Goal: Task Accomplishment & Management: Use online tool/utility

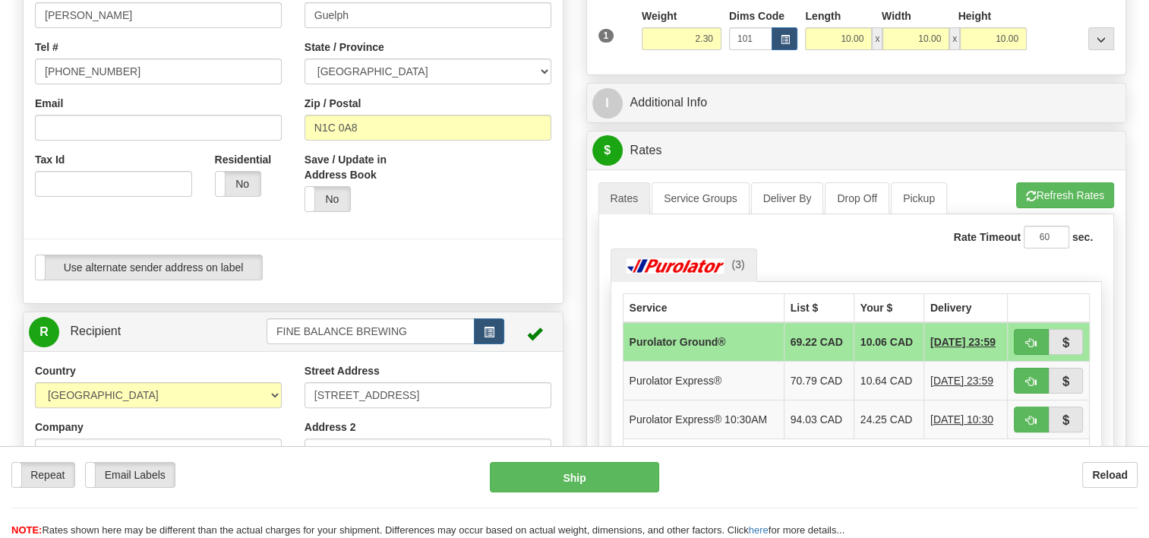
scroll to position [380, 0]
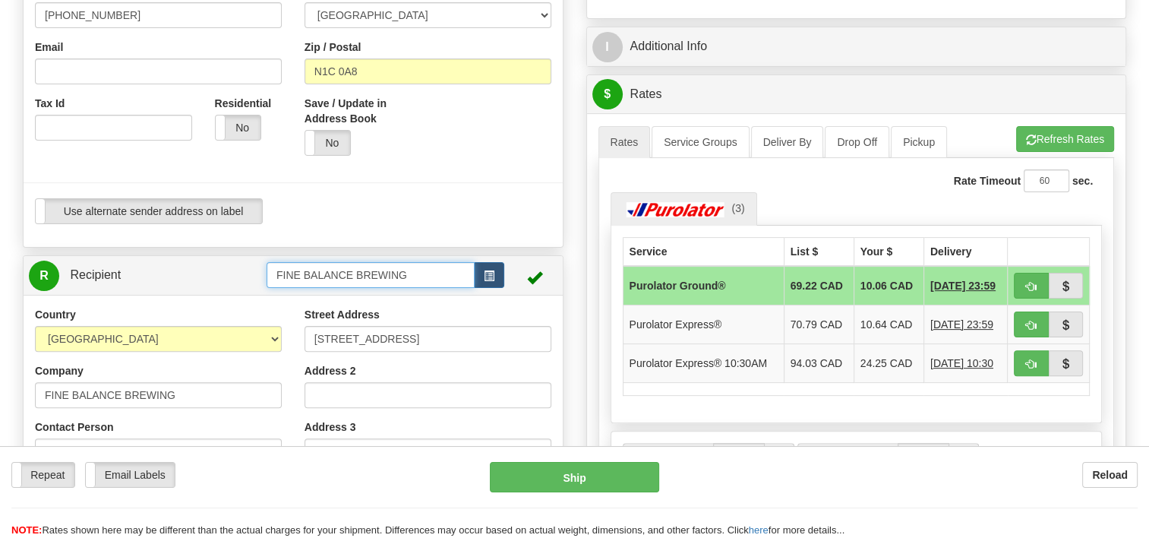
drag, startPoint x: 422, startPoint y: 283, endPoint x: 106, endPoint y: 336, distance: 320.5
click at [264, 295] on div "R Recipient FINE BALANCE BREWING" at bounding box center [293, 491] width 541 height 472
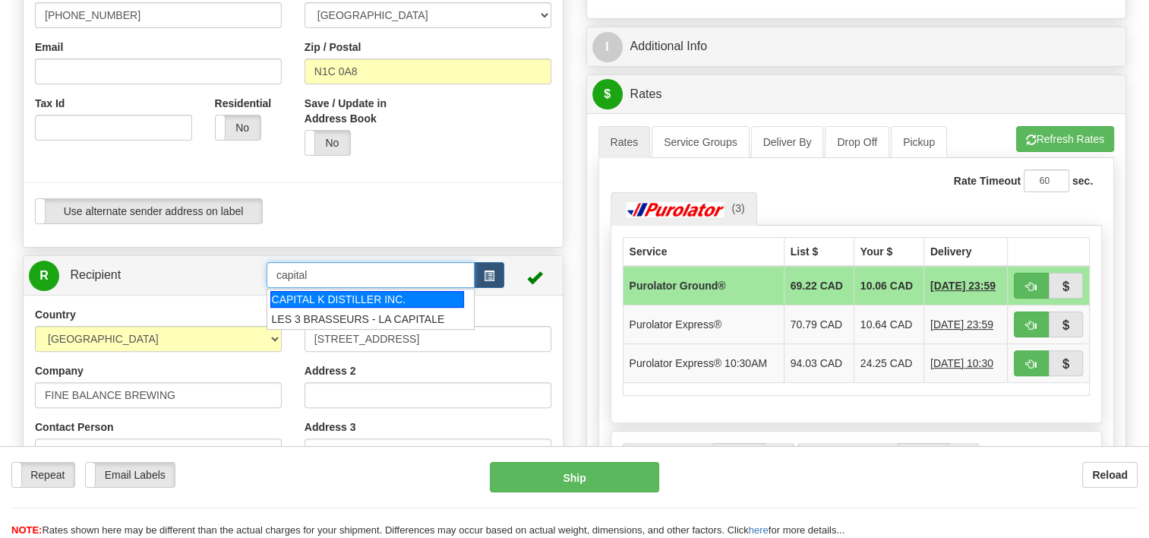
click at [290, 306] on div "CAPITAL K DISTILLER INC." at bounding box center [367, 299] width 194 height 17
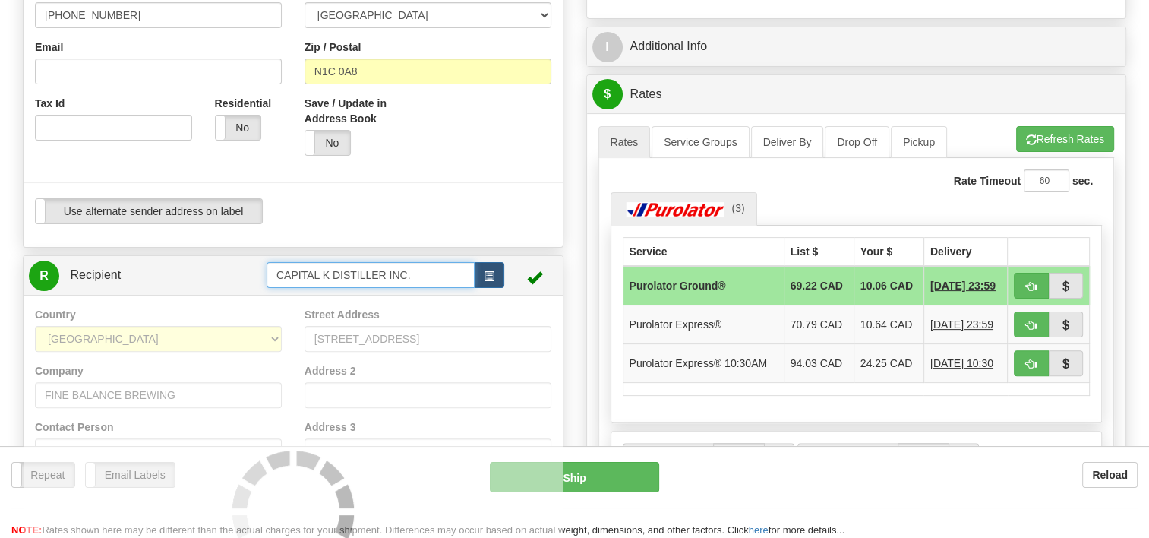
type input "CAPITAL K DISTILLER INC."
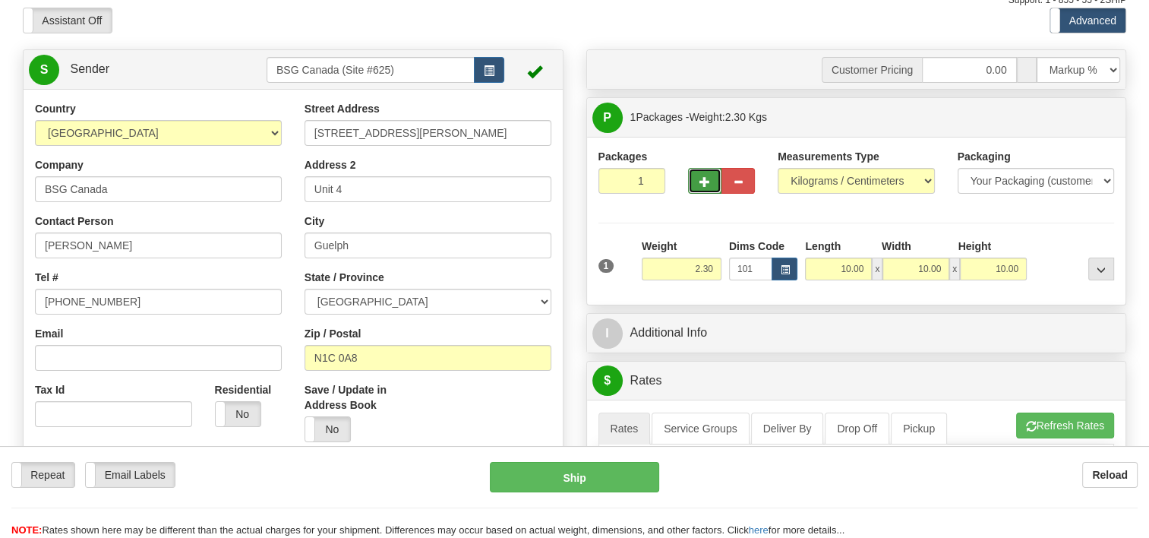
click at [702, 187] on span "button" at bounding box center [704, 182] width 11 height 10
type input "2"
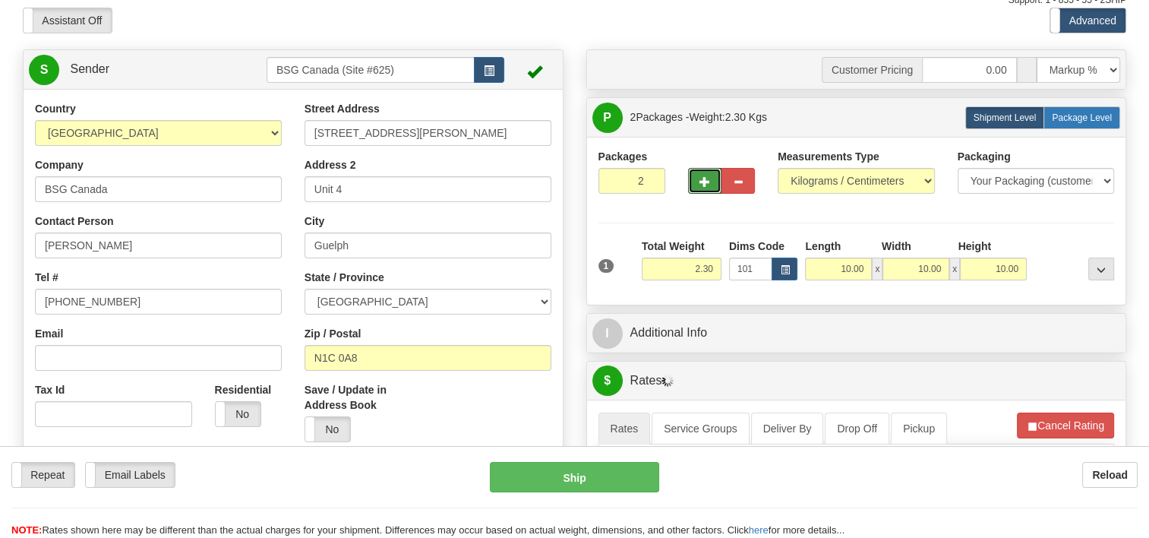
click at [1082, 113] on span "Package Level" at bounding box center [1082, 117] width 60 height 11
radio input "true"
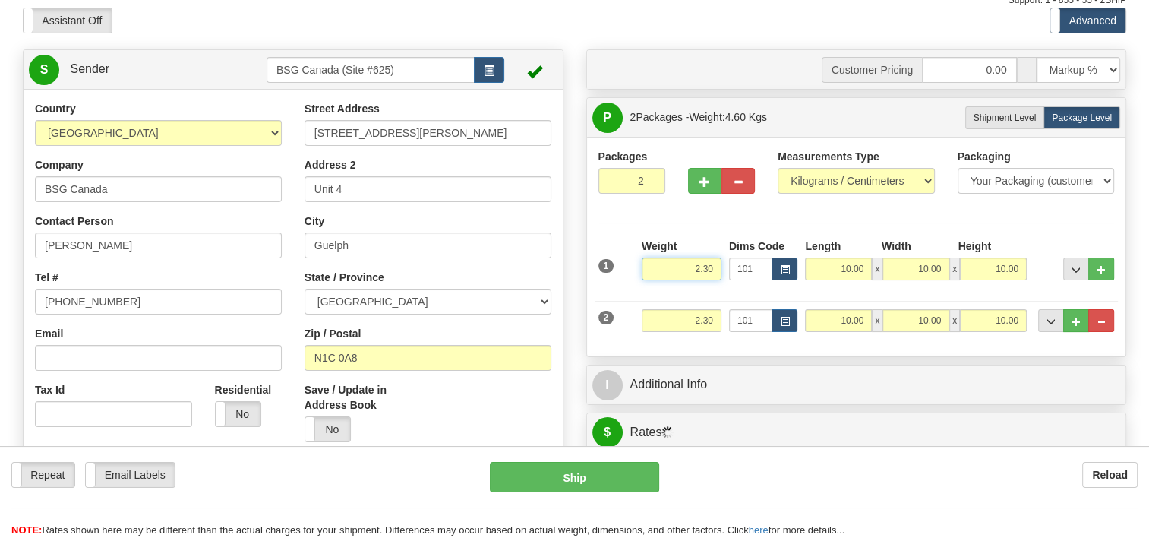
drag, startPoint x: 688, startPoint y: 261, endPoint x: 759, endPoint y: 259, distance: 71.4
click at [757, 262] on div "1 Weight 2.30 Dims Code 101" at bounding box center [857, 265] width 524 height 54
type input "8.00"
drag, startPoint x: 699, startPoint y: 324, endPoint x: 739, endPoint y: 321, distance: 40.4
click at [740, 321] on div "2 Weight 2.30 Dims Code 101 Length Width x x" at bounding box center [857, 318] width 524 height 51
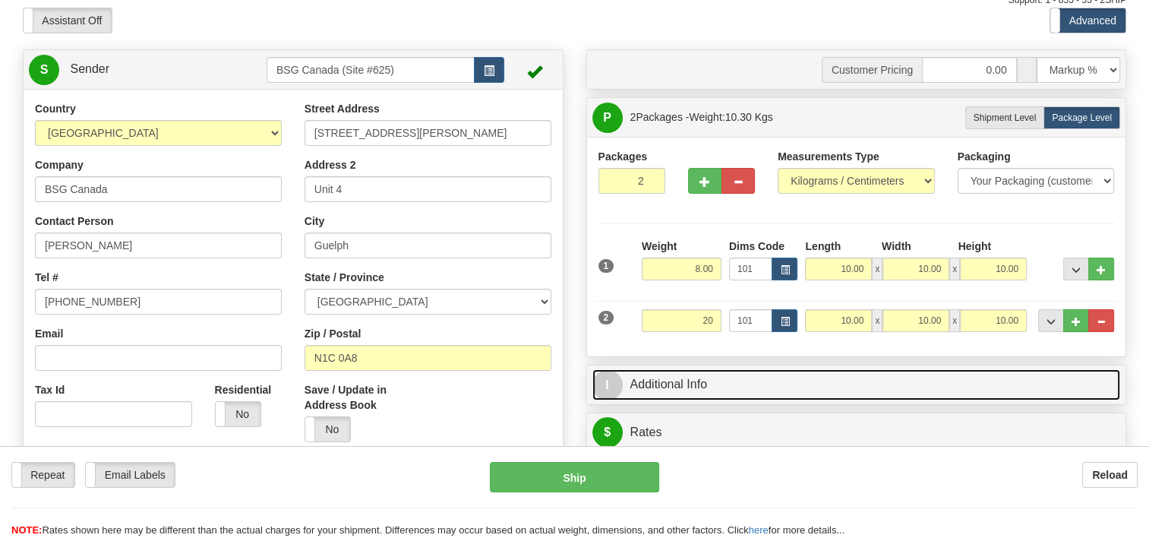
type input "20.00"
click at [864, 397] on link "I Additional Info" at bounding box center [856, 384] width 529 height 31
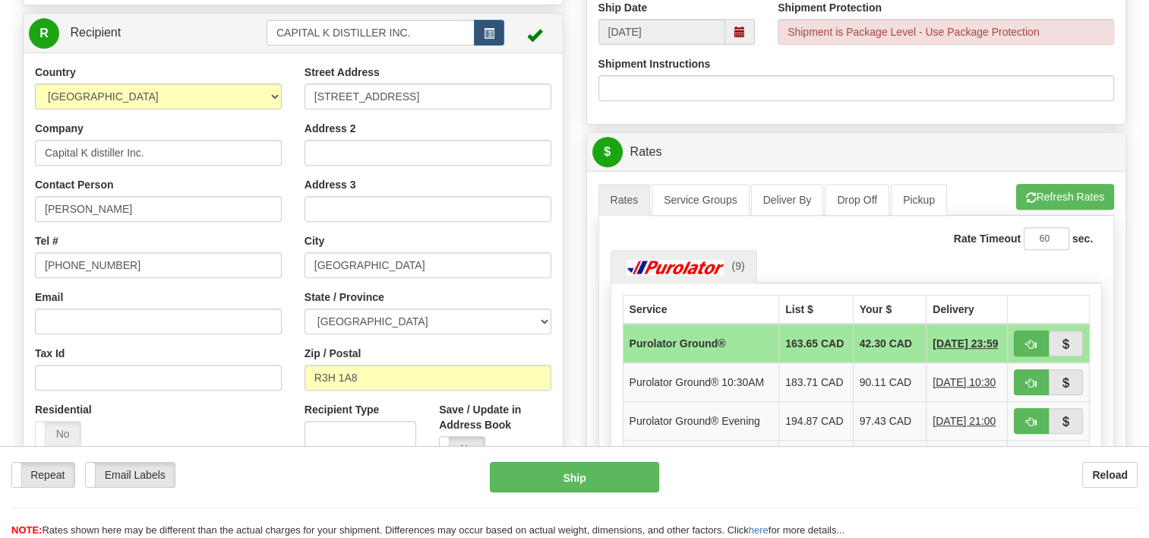
scroll to position [625, 0]
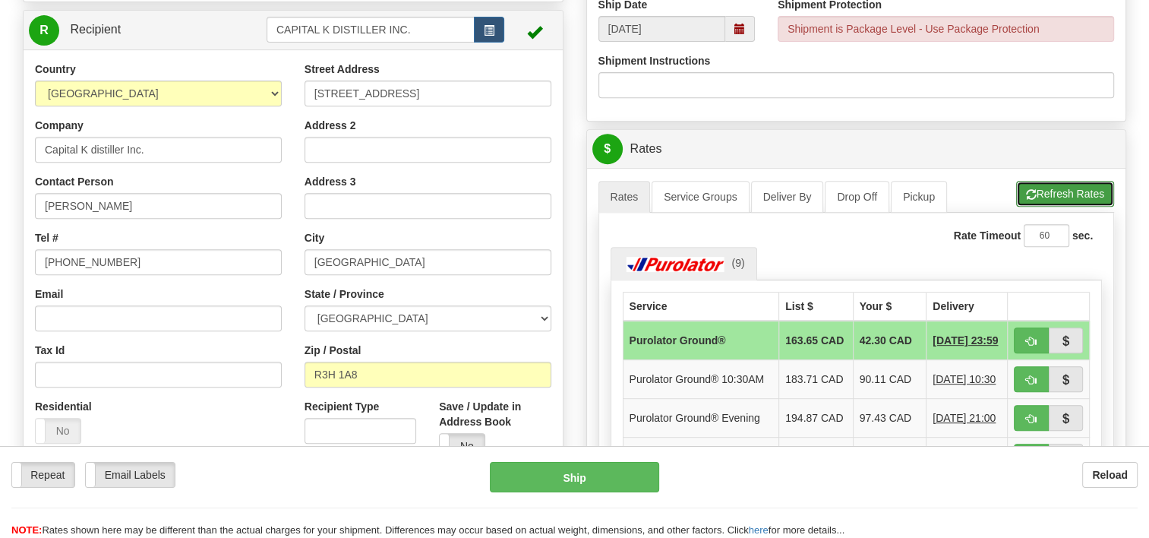
click at [1050, 197] on button "Refresh Rates" at bounding box center [1065, 194] width 98 height 26
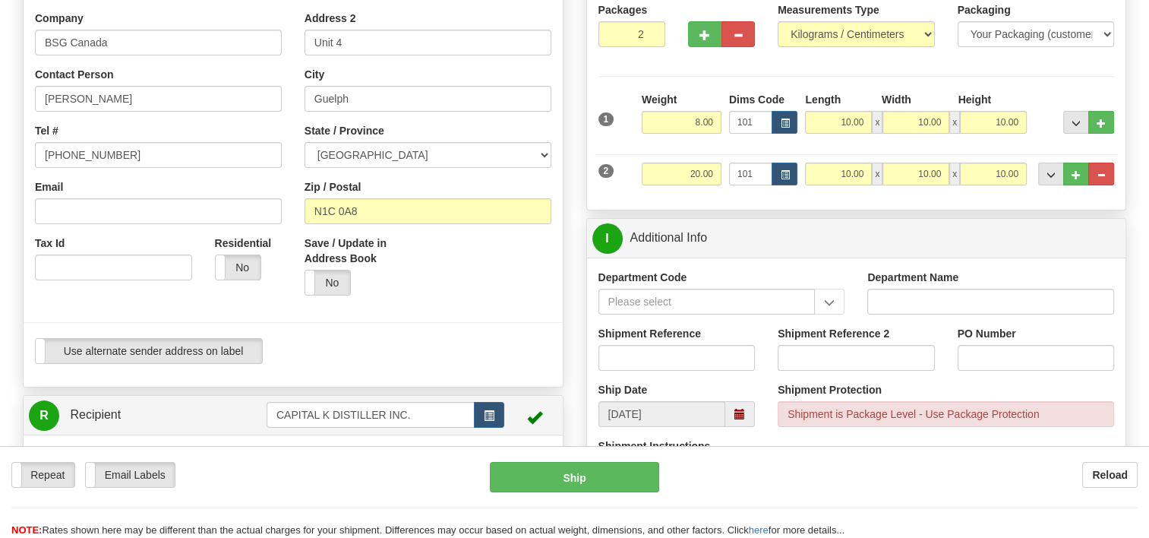
scroll to position [0, 0]
